Goal: Find specific page/section: Find specific page/section

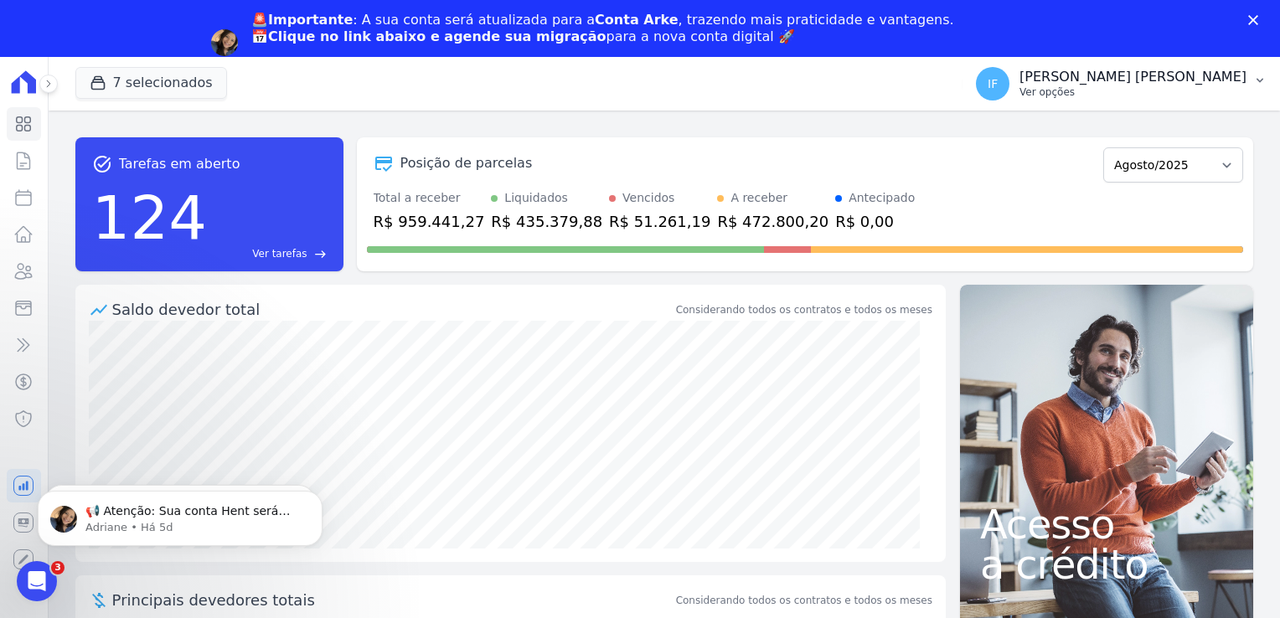
click at [1121, 80] on p "[PERSON_NAME] [PERSON_NAME]" at bounding box center [1132, 77] width 227 height 17
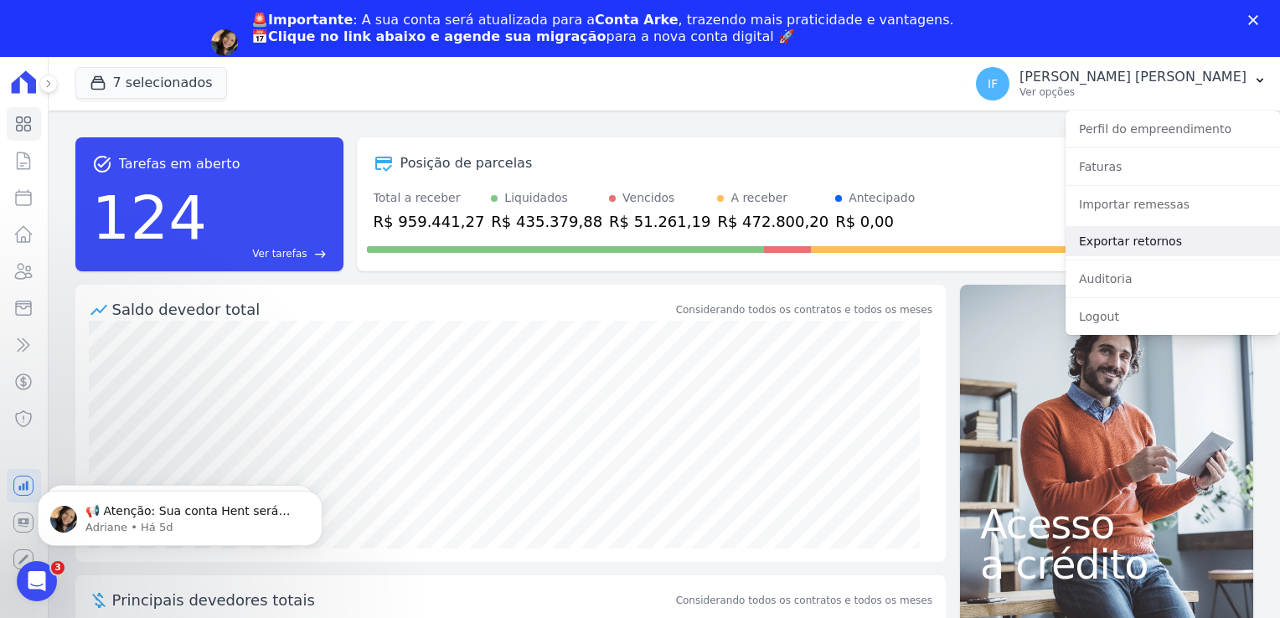
click at [1129, 241] on link "Exportar retornos" at bounding box center [1172, 241] width 214 height 30
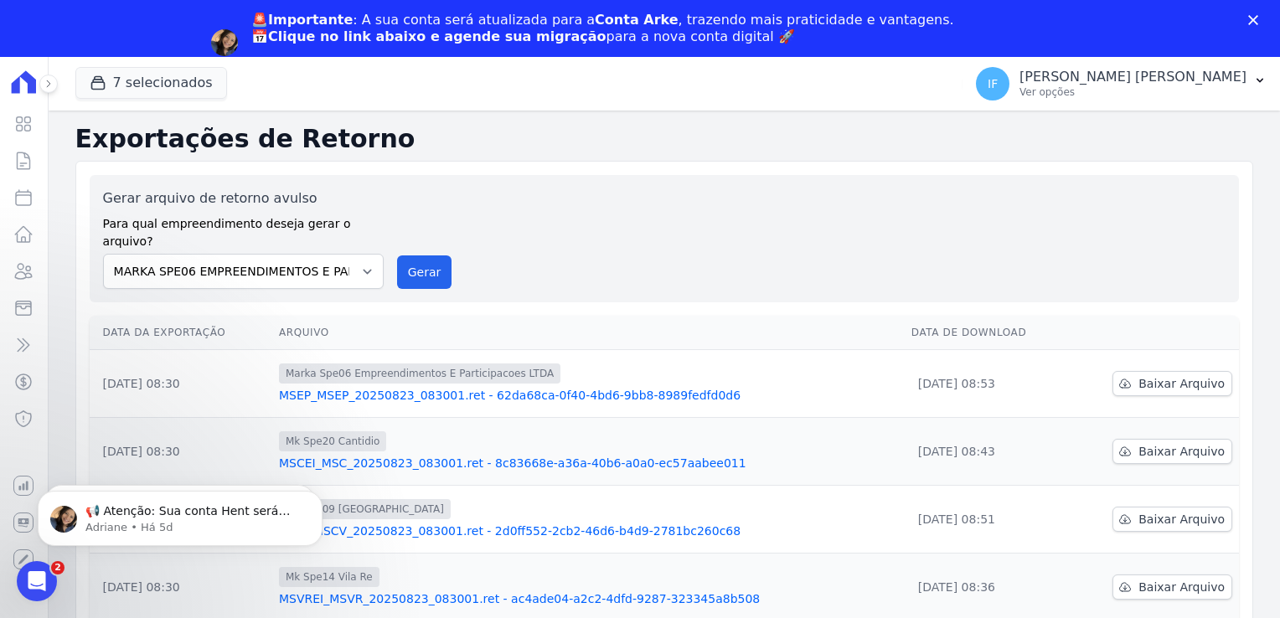
scroll to position [419, 0]
